Goal: Information Seeking & Learning: Learn about a topic

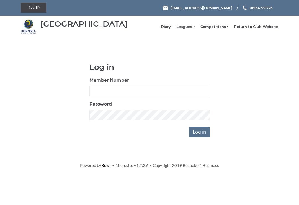
click at [194, 28] on link "Leagues" at bounding box center [185, 26] width 18 height 5
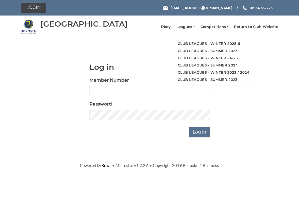
click at [208, 45] on link "Club leagues - Winter 2025-6" at bounding box center [213, 43] width 85 height 7
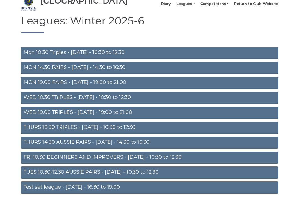
scroll to position [25, 0]
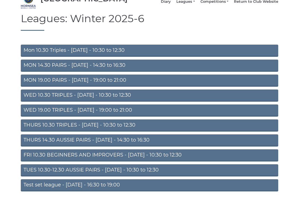
click at [125, 70] on link "MON 14.30 PAIRS - Monday - 14:30 to 16:30" at bounding box center [149, 66] width 257 height 12
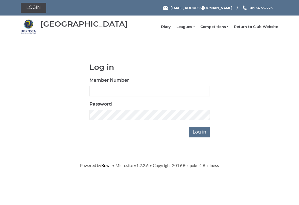
click at [191, 28] on link "Leagues" at bounding box center [185, 26] width 18 height 5
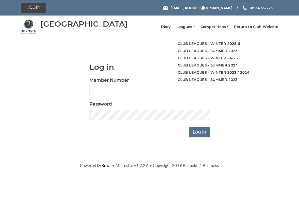
click at [234, 46] on link "Club leagues - Winter 2025-6" at bounding box center [213, 43] width 85 height 7
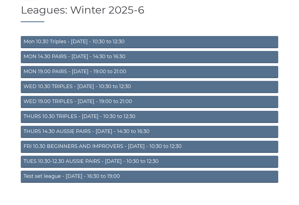
scroll to position [34, 0]
click at [128, 103] on link "WED 19.00 TRIPLES - [DATE] - 19:00 to 21:00" at bounding box center [149, 102] width 257 height 12
